Goal: Browse casually

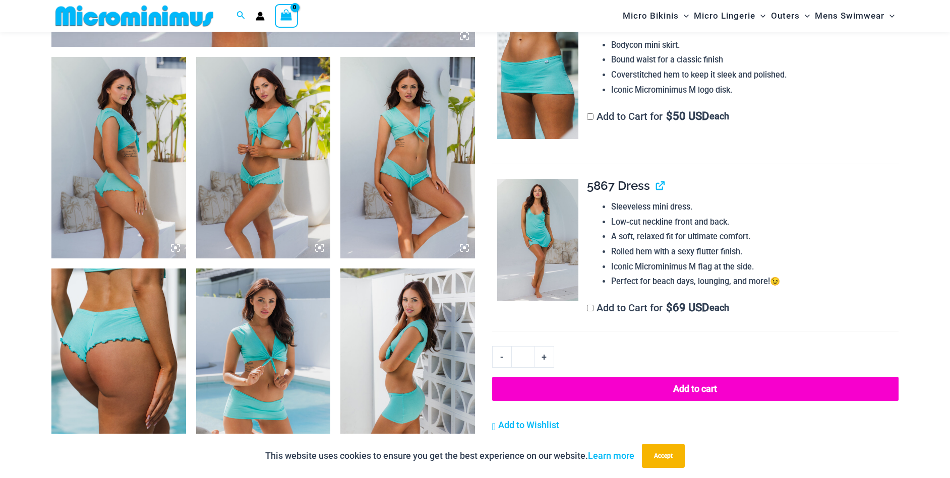
scroll to position [650, 0]
click at [108, 158] on img at bounding box center [118, 158] width 135 height 202
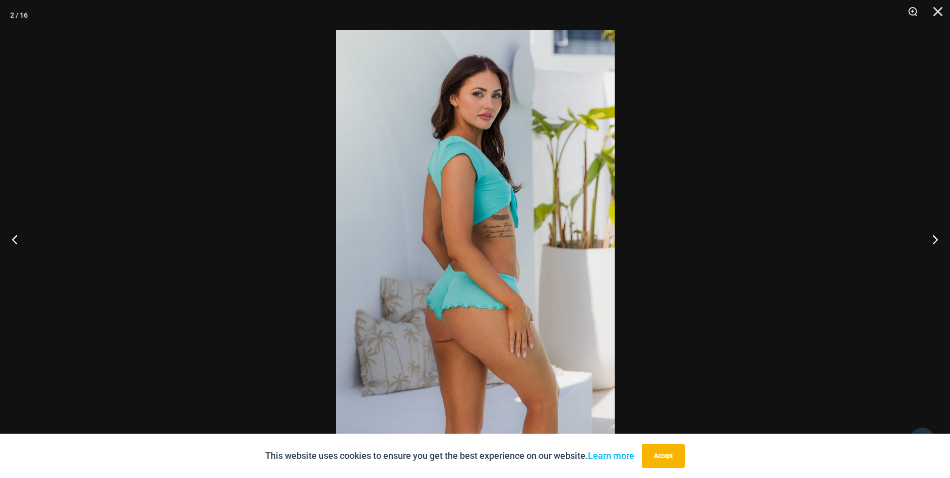
click at [495, 215] on img at bounding box center [475, 239] width 279 height 418
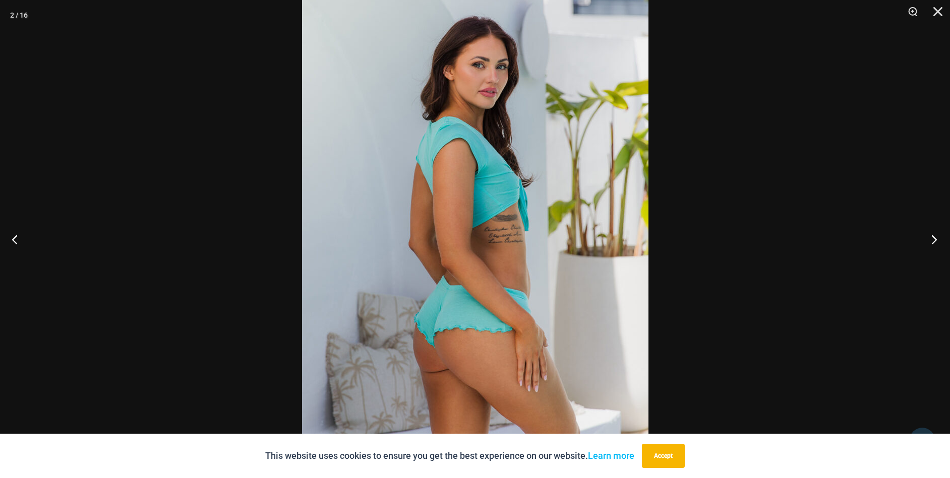
click at [932, 237] on button "Next" at bounding box center [931, 239] width 38 height 50
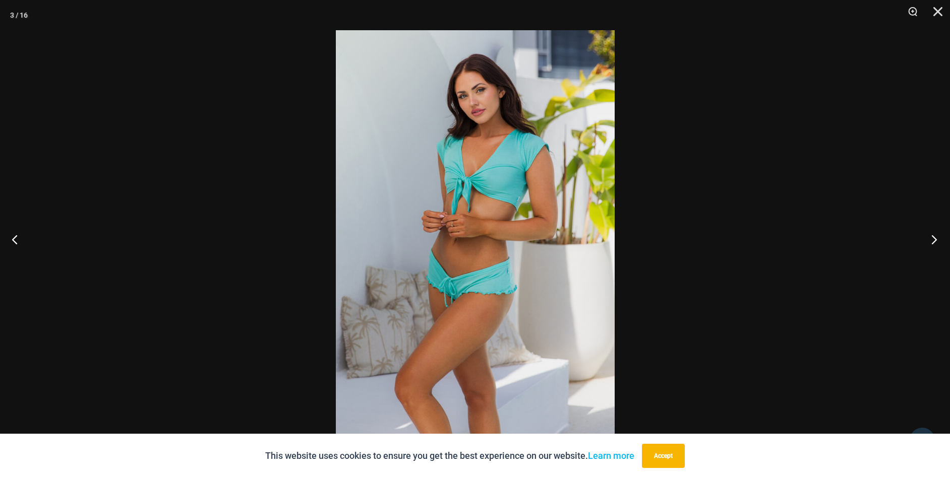
click at [932, 237] on button "Next" at bounding box center [931, 239] width 38 height 50
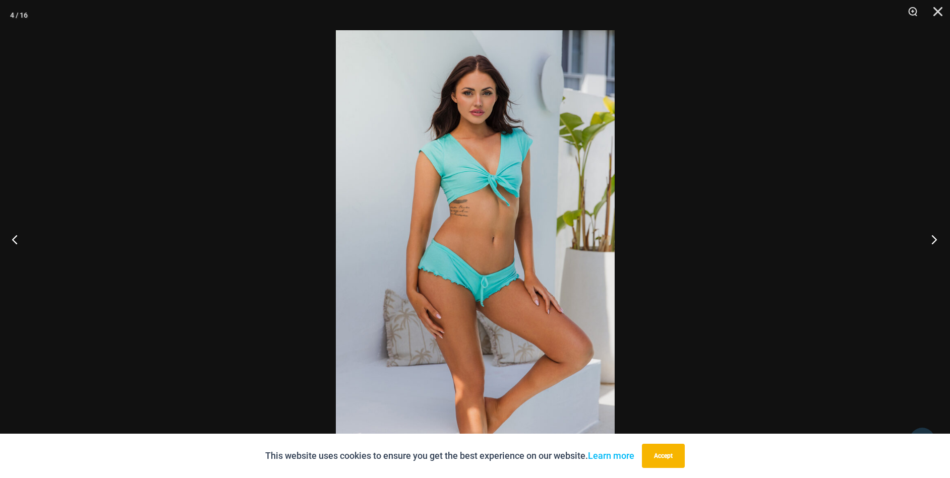
click at [932, 237] on button "Next" at bounding box center [931, 239] width 38 height 50
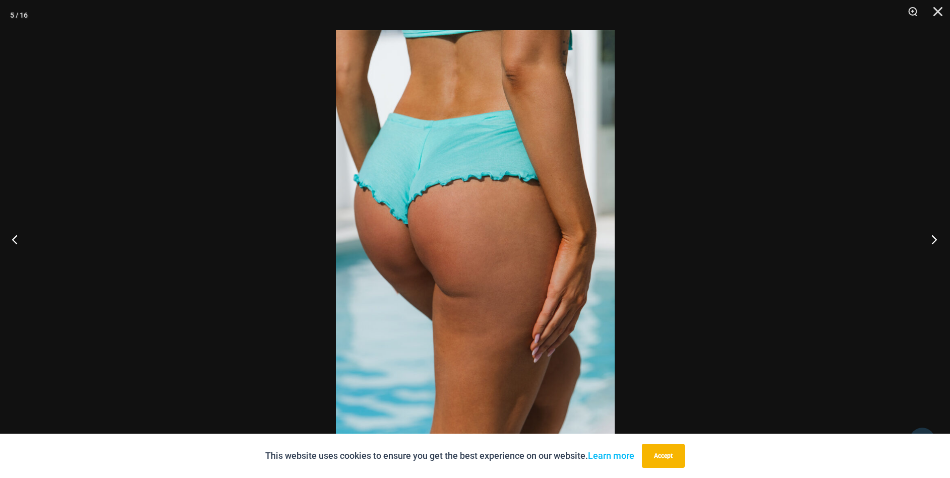
click at [932, 237] on button "Next" at bounding box center [931, 239] width 38 height 50
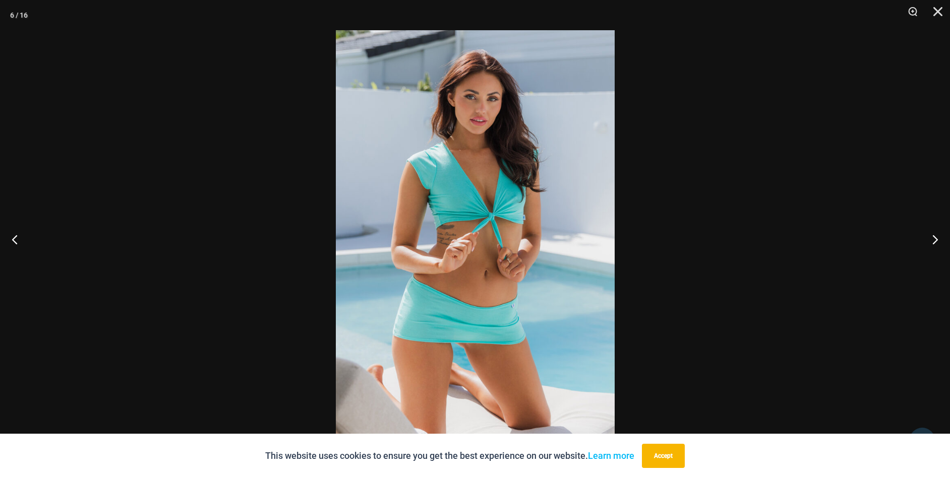
click at [464, 255] on img at bounding box center [475, 239] width 279 height 418
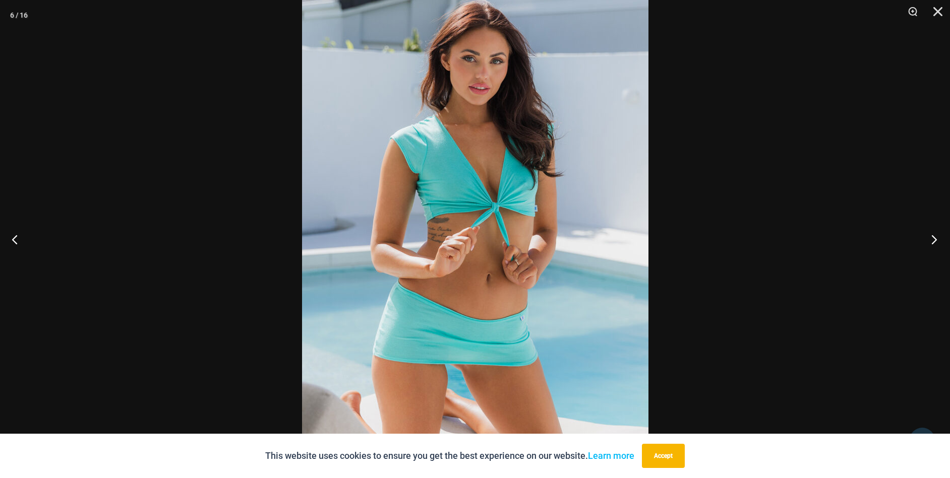
click at [932, 236] on button "Next" at bounding box center [931, 239] width 38 height 50
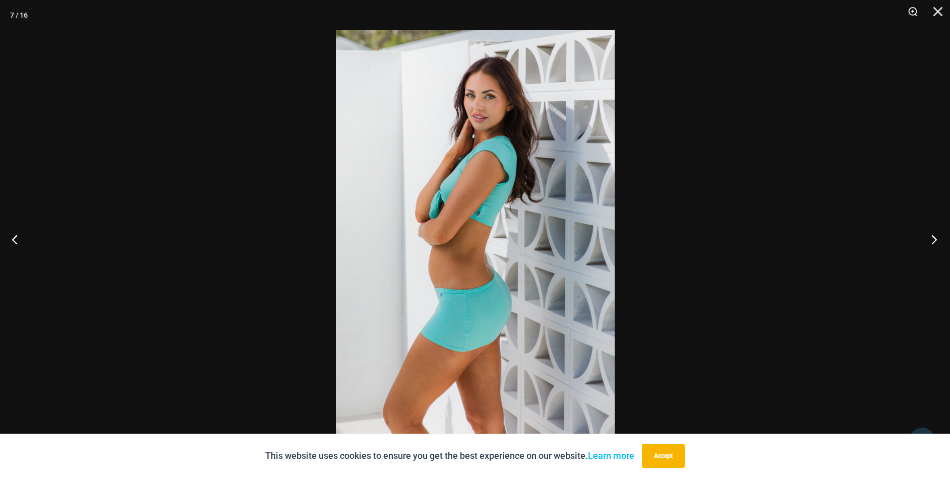
click at [932, 236] on button "Next" at bounding box center [931, 239] width 38 height 50
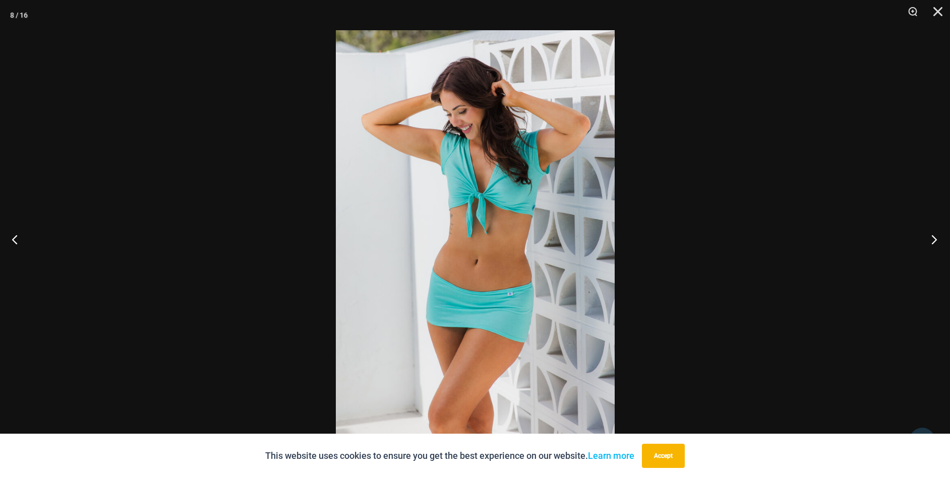
click at [931, 238] on button "Next" at bounding box center [931, 239] width 38 height 50
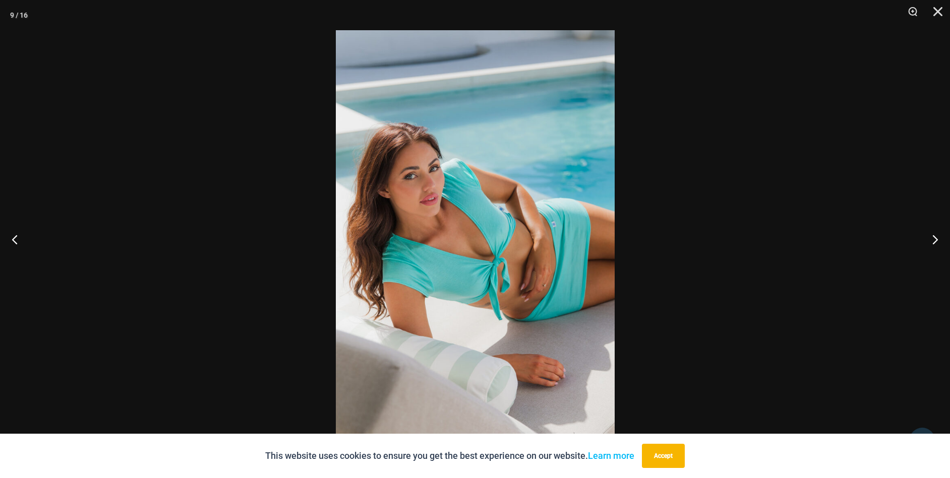
click at [517, 253] on img at bounding box center [475, 239] width 279 height 418
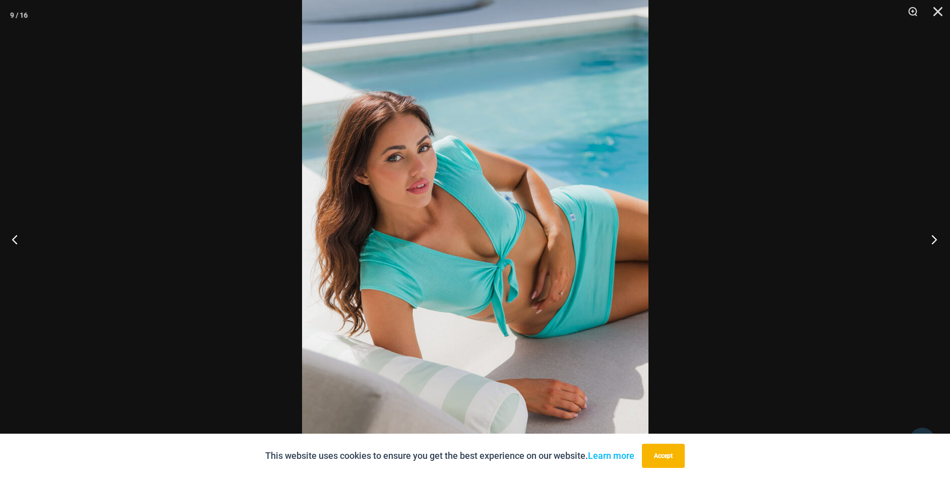
click at [934, 235] on button "Next" at bounding box center [931, 239] width 38 height 50
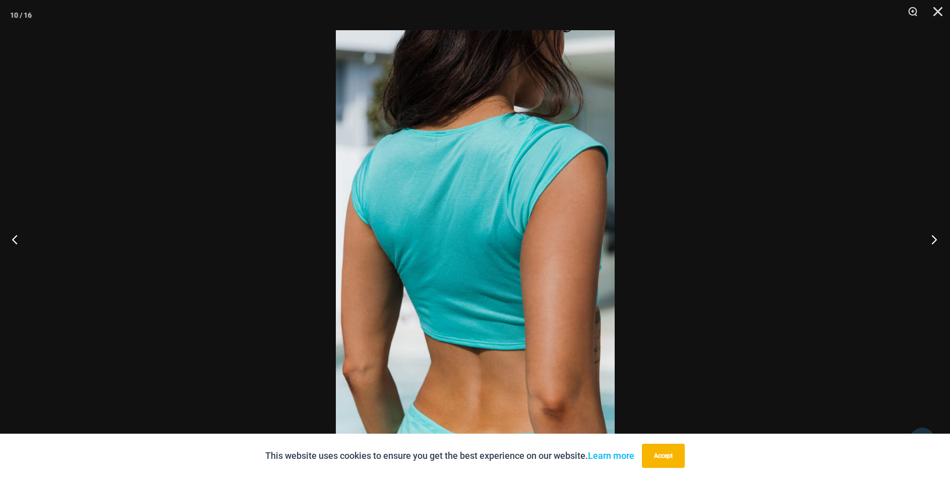
click at [932, 235] on button "Next" at bounding box center [931, 239] width 38 height 50
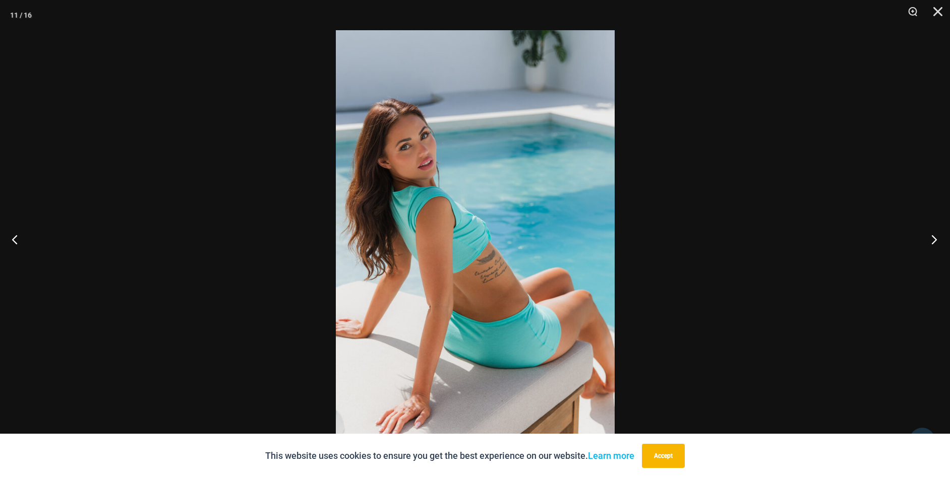
click at [932, 235] on button "Next" at bounding box center [931, 239] width 38 height 50
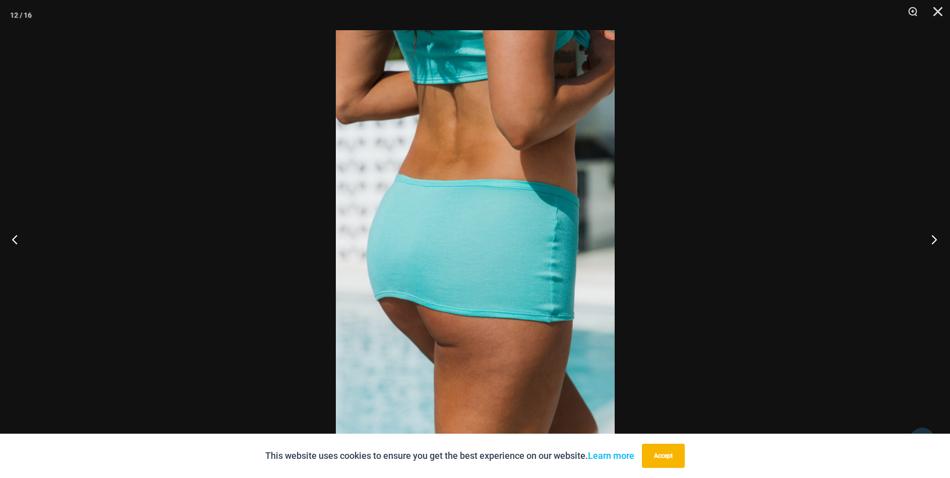
click at [932, 234] on button "Next" at bounding box center [931, 239] width 38 height 50
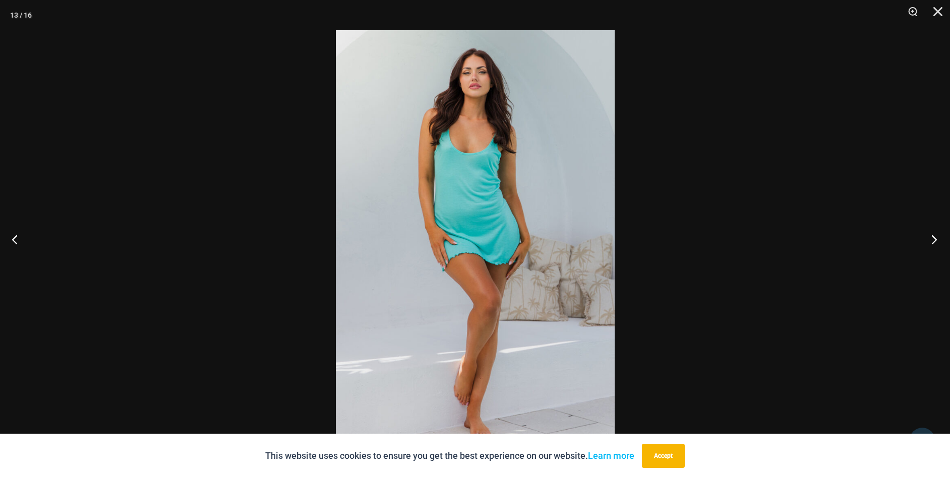
click at [931, 234] on button "Next" at bounding box center [931, 239] width 38 height 50
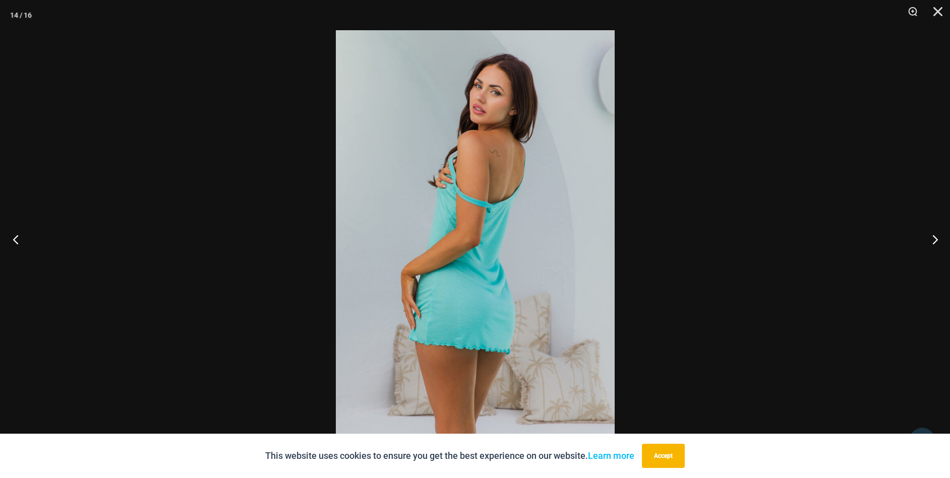
click at [12, 240] on button "Previous" at bounding box center [19, 239] width 38 height 50
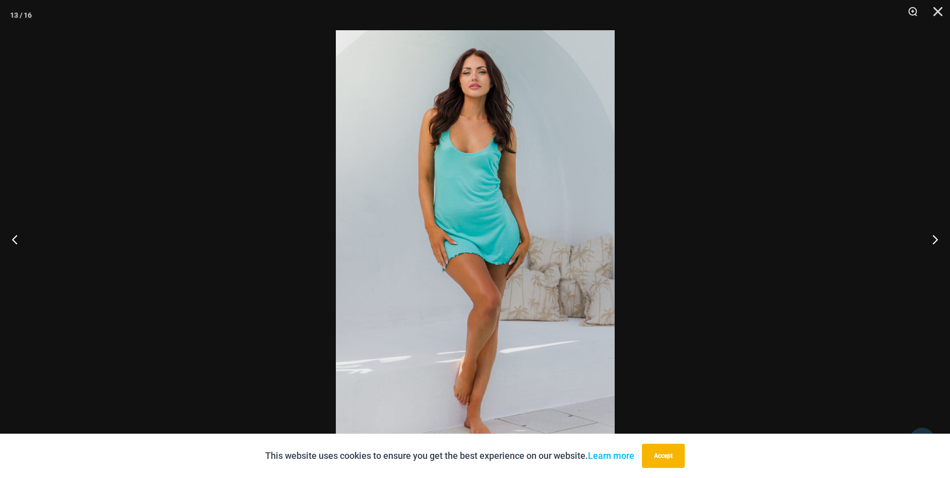
click at [483, 205] on img at bounding box center [475, 239] width 279 height 418
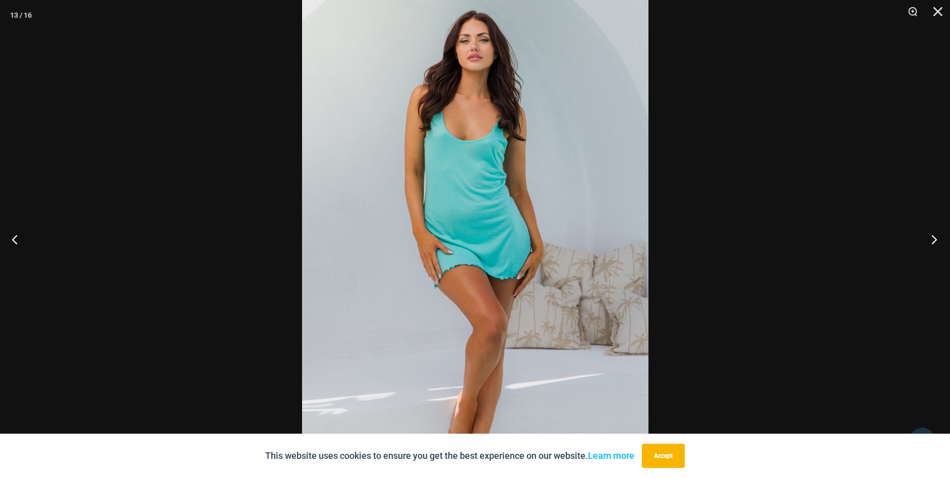
click at [934, 232] on button "Next" at bounding box center [931, 239] width 38 height 50
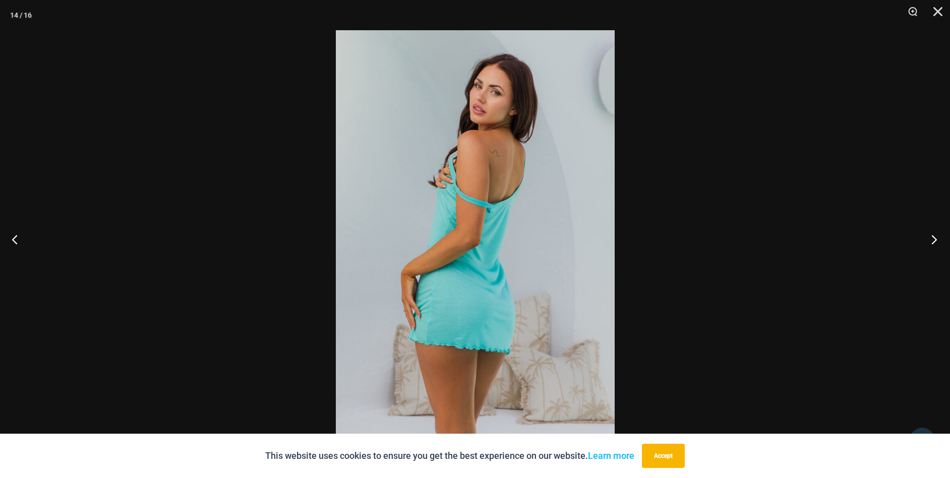
click at [932, 234] on button "Next" at bounding box center [931, 239] width 38 height 50
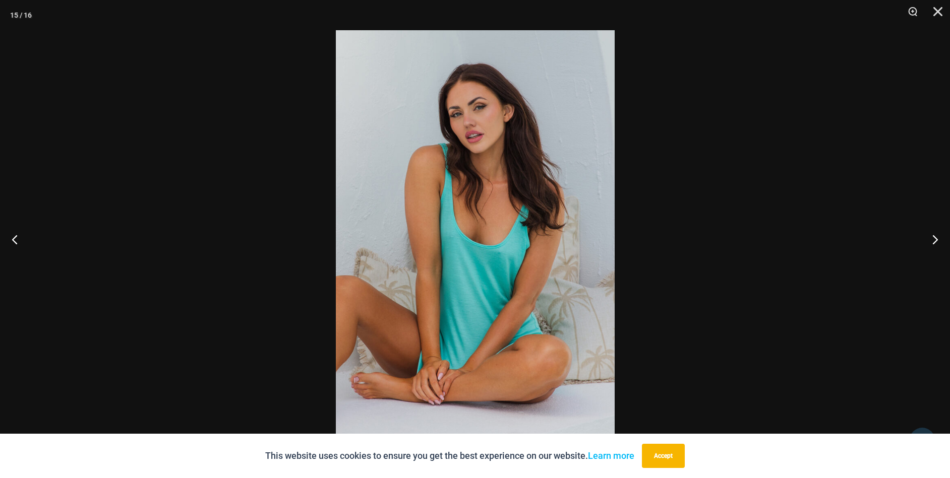
click at [501, 240] on img at bounding box center [475, 239] width 279 height 418
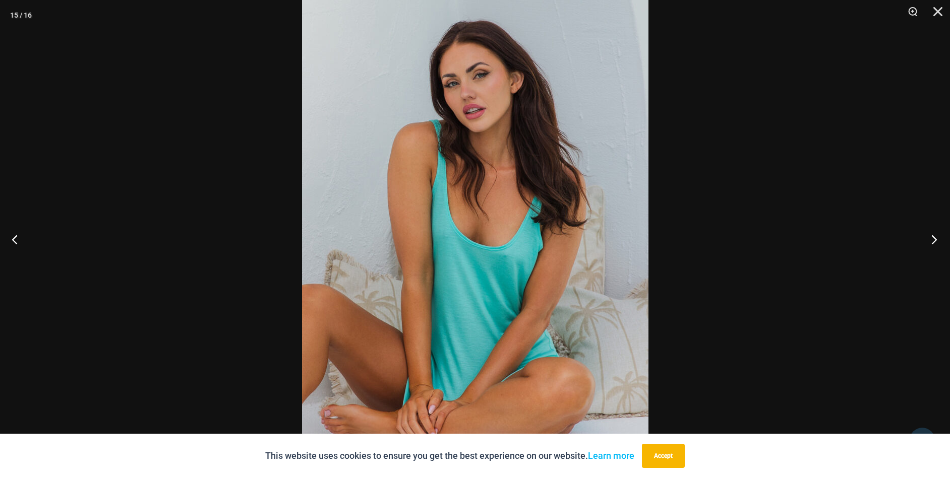
click at [933, 234] on button "Next" at bounding box center [931, 239] width 38 height 50
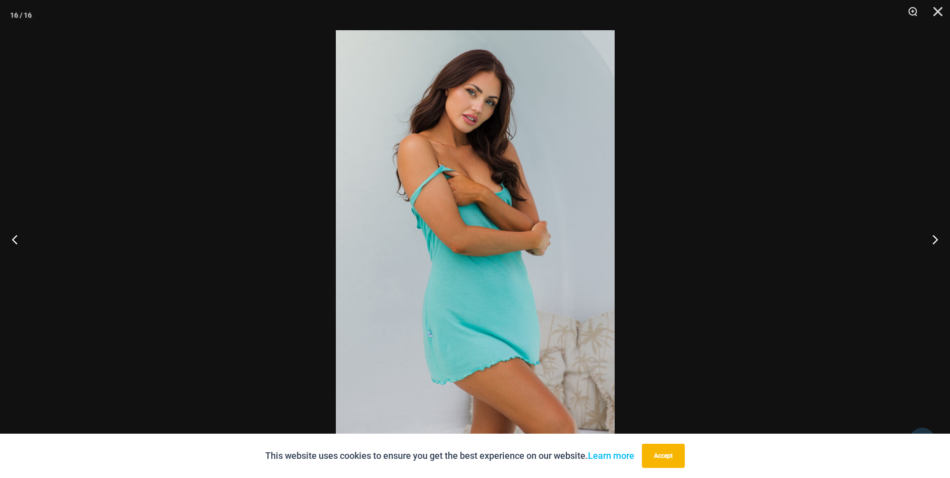
click at [480, 234] on img at bounding box center [475, 239] width 279 height 418
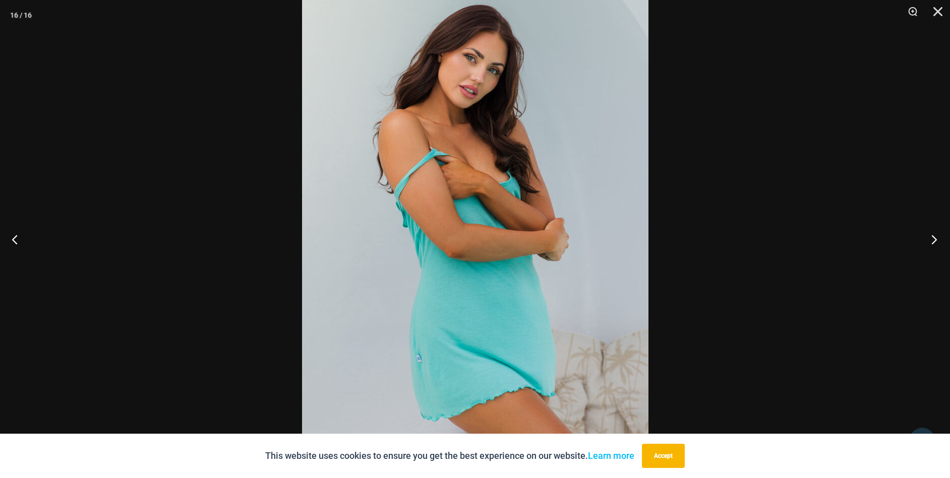
click at [930, 236] on button "Next" at bounding box center [931, 239] width 38 height 50
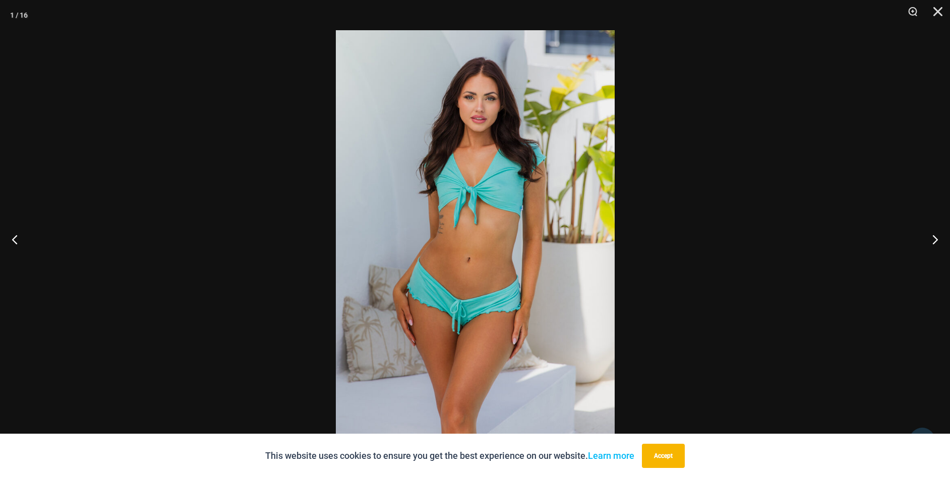
click at [469, 228] on img at bounding box center [475, 239] width 279 height 418
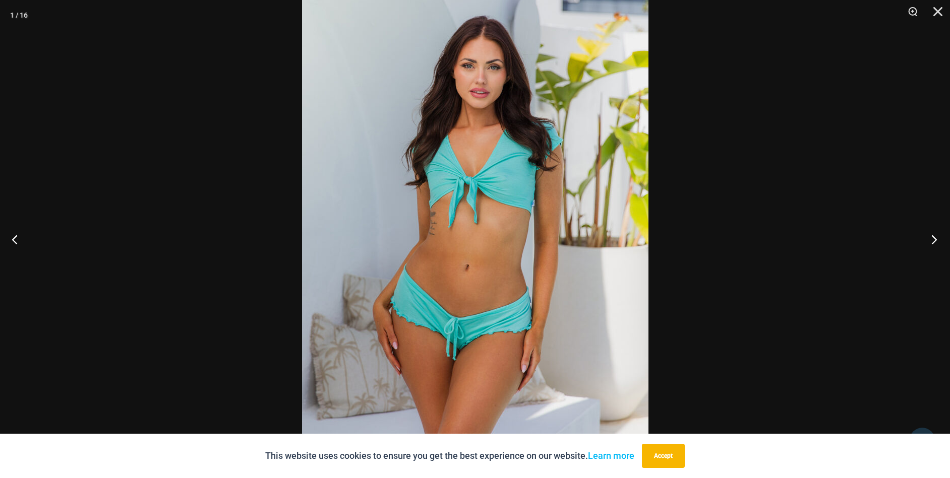
click at [931, 235] on button "Next" at bounding box center [931, 239] width 38 height 50
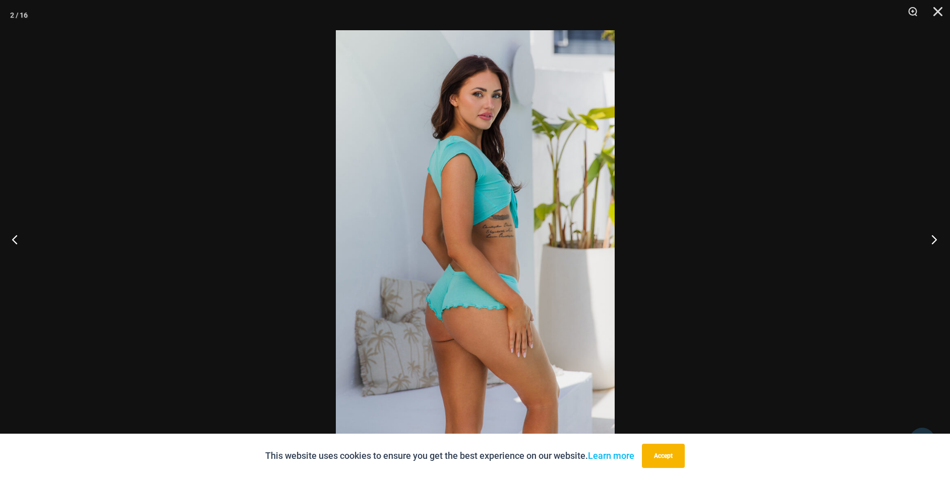
click at [930, 235] on button "Next" at bounding box center [931, 239] width 38 height 50
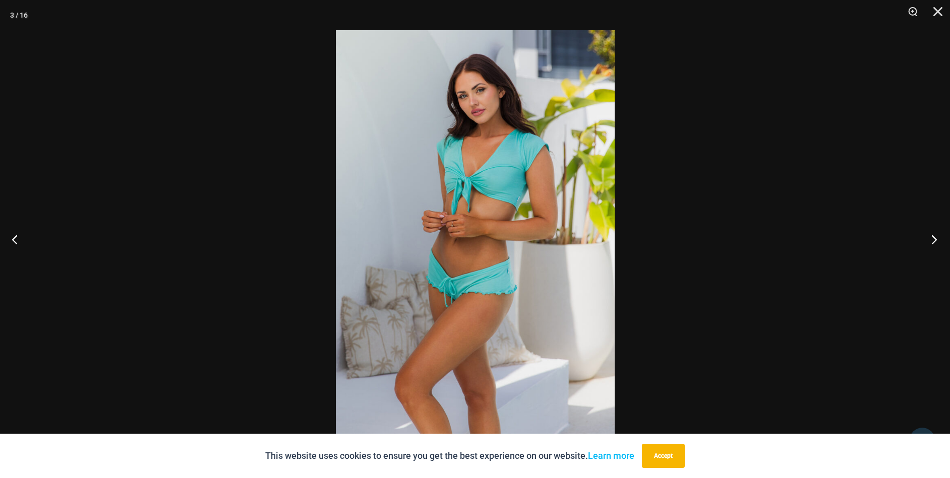
click at [930, 235] on button "Next" at bounding box center [931, 239] width 38 height 50
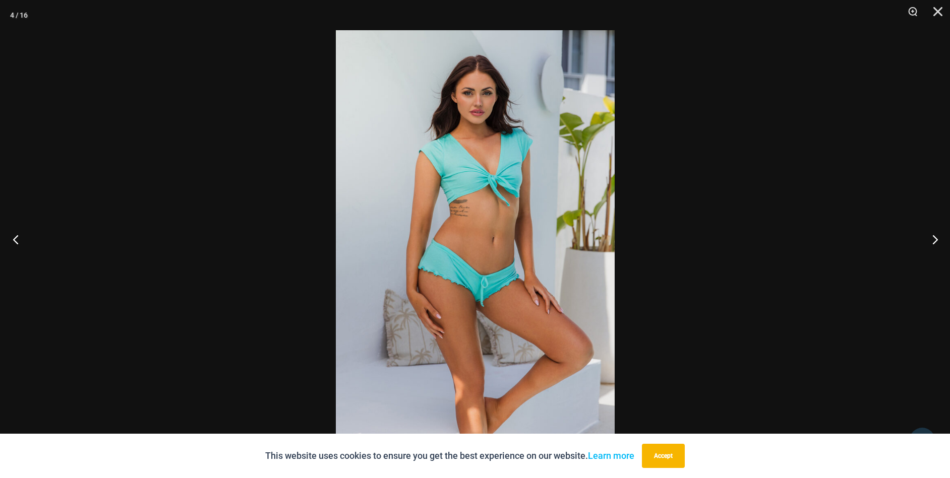
click at [16, 237] on button "Previous" at bounding box center [19, 239] width 38 height 50
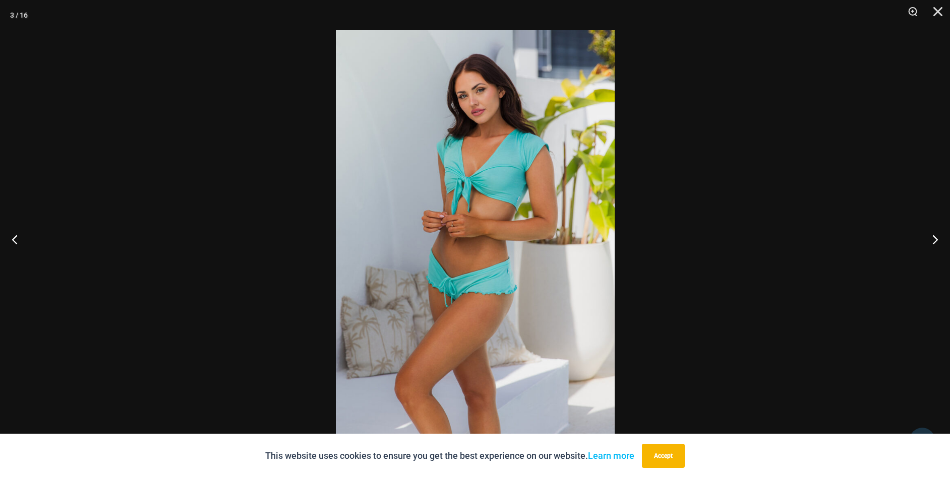
click at [457, 193] on img at bounding box center [475, 239] width 279 height 418
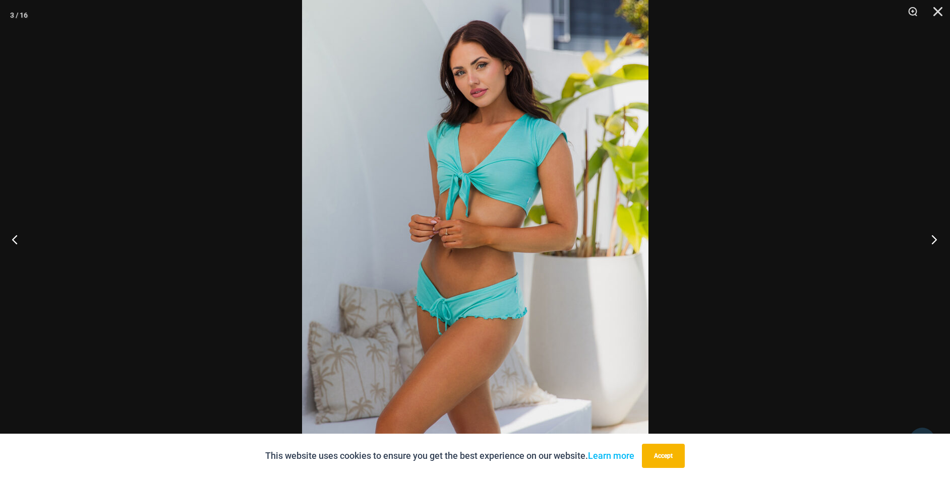
click at [935, 232] on button "Next" at bounding box center [931, 239] width 38 height 50
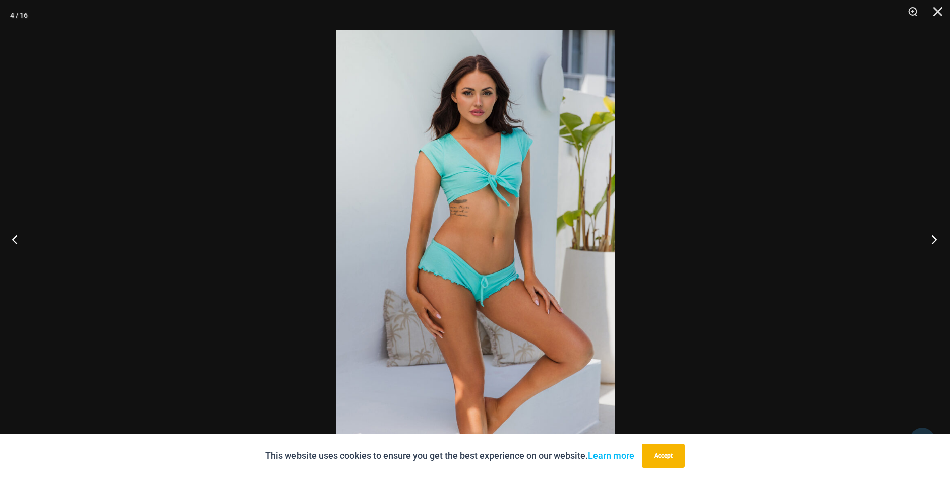
click at [934, 233] on button "Next" at bounding box center [931, 239] width 38 height 50
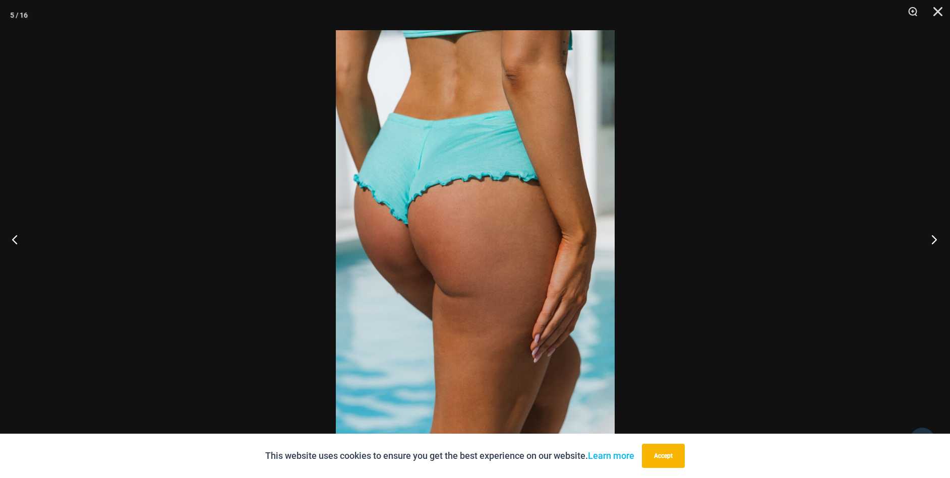
click at [934, 233] on button "Next" at bounding box center [931, 239] width 38 height 50
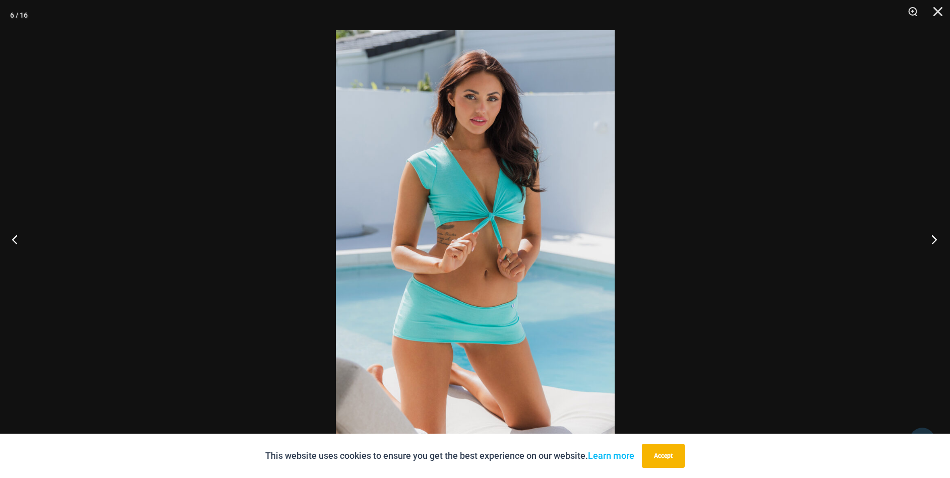
click at [934, 233] on button "Next" at bounding box center [931, 239] width 38 height 50
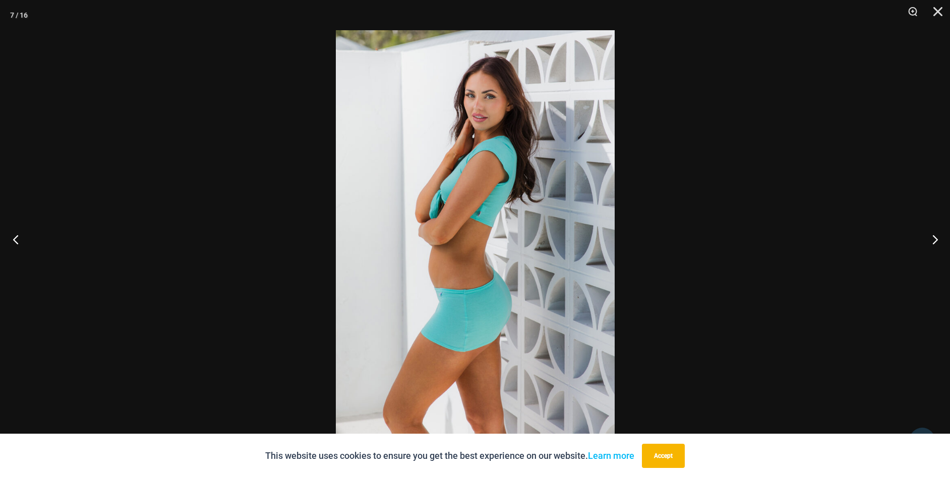
click at [17, 236] on button "Previous" at bounding box center [19, 239] width 38 height 50
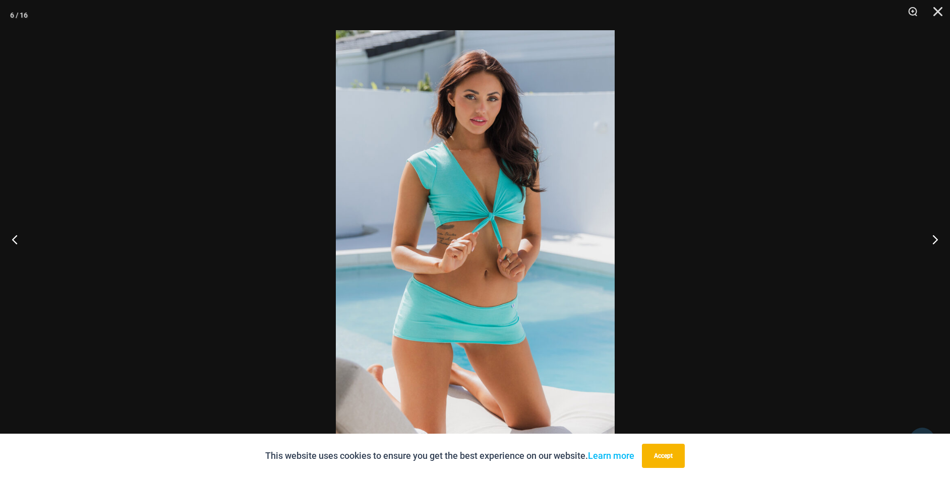
click at [490, 211] on img at bounding box center [475, 239] width 279 height 418
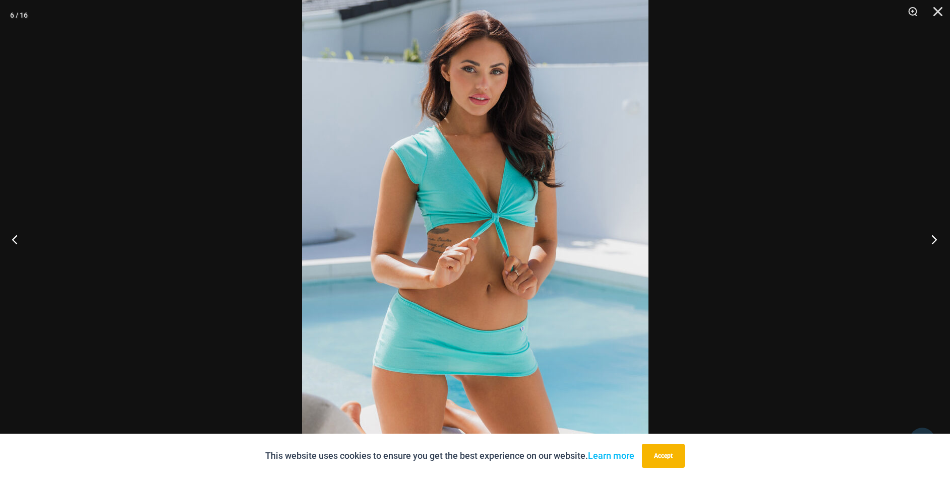
click at [931, 235] on button "Next" at bounding box center [931, 239] width 38 height 50
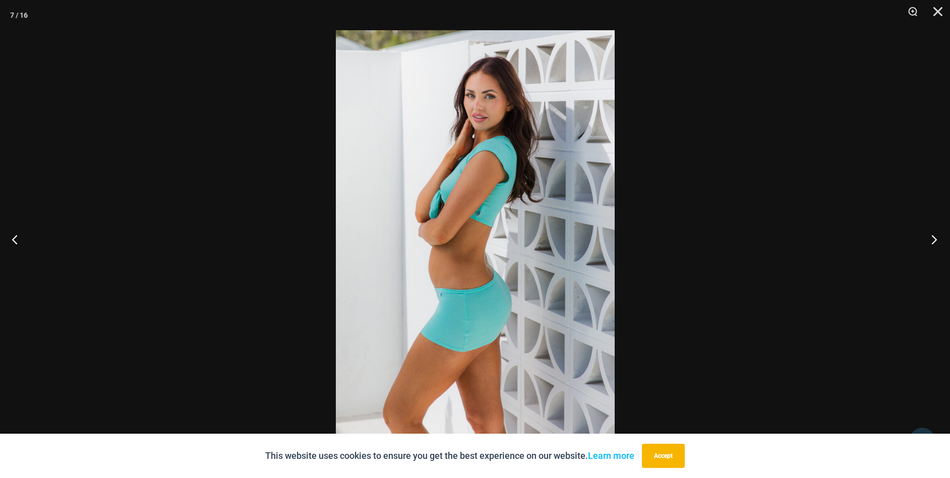
click at [931, 235] on button "Next" at bounding box center [931, 239] width 38 height 50
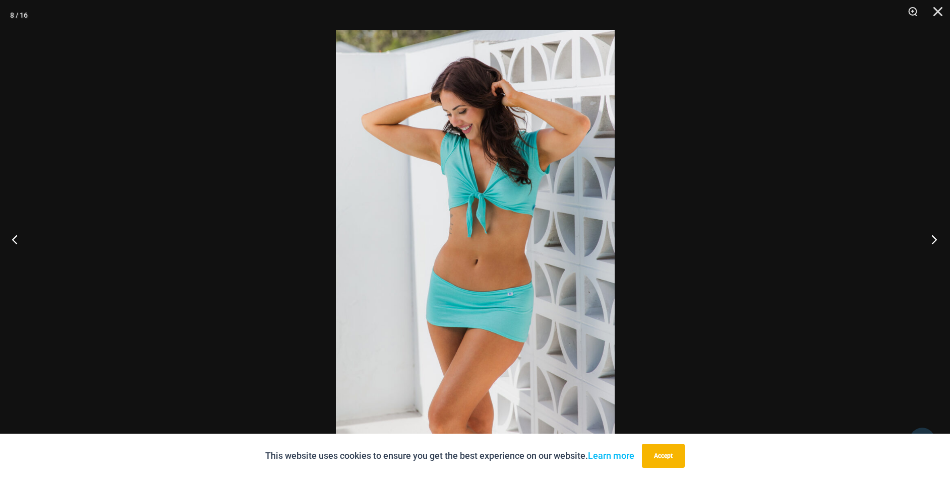
click at [931, 235] on button "Next" at bounding box center [931, 239] width 38 height 50
